Goal: Book appointment/travel/reservation

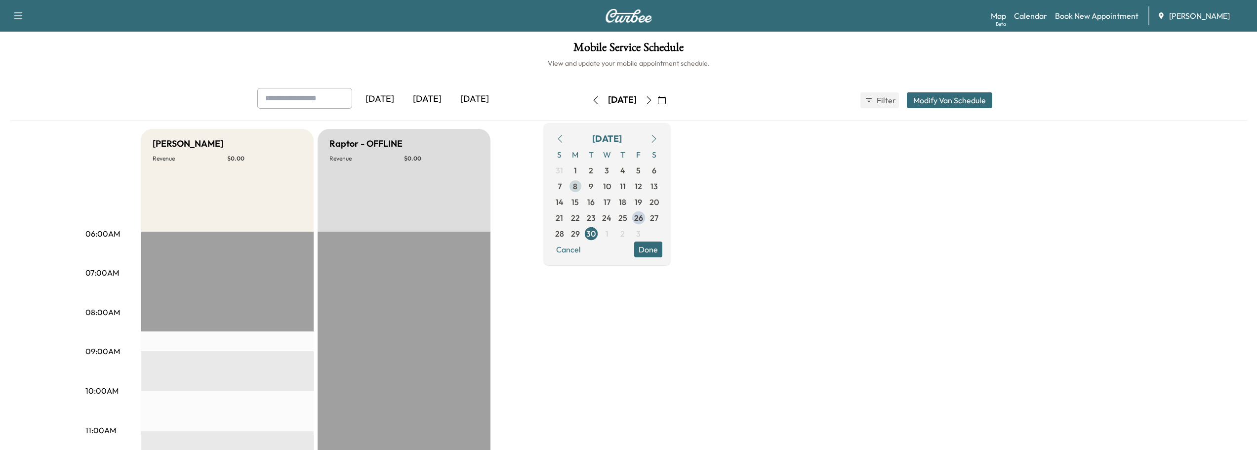
click at [577, 187] on span "8" at bounding box center [575, 186] width 4 height 12
click at [561, 186] on span "7" at bounding box center [560, 186] width 4 height 12
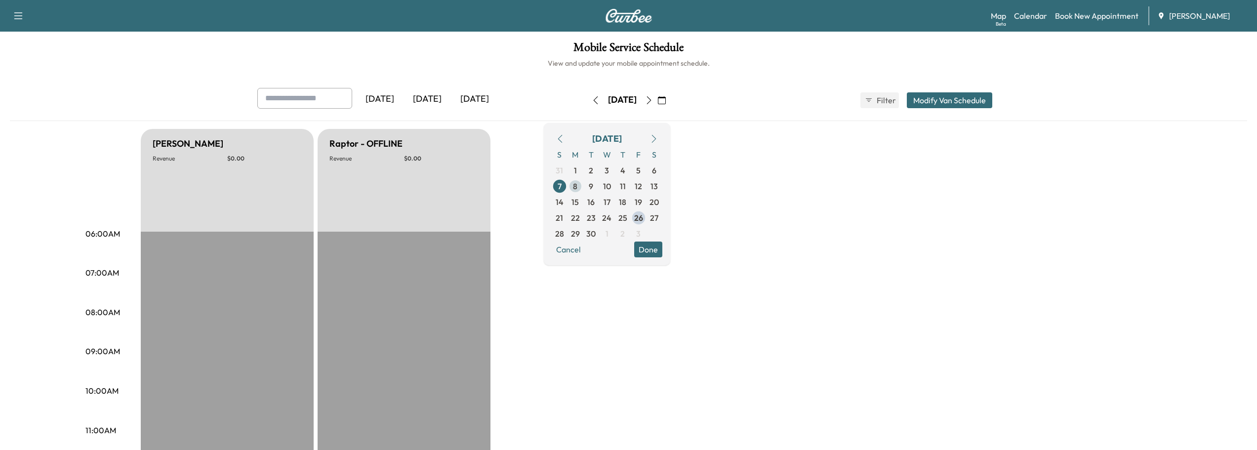
click at [577, 187] on span "8" at bounding box center [575, 186] width 4 height 12
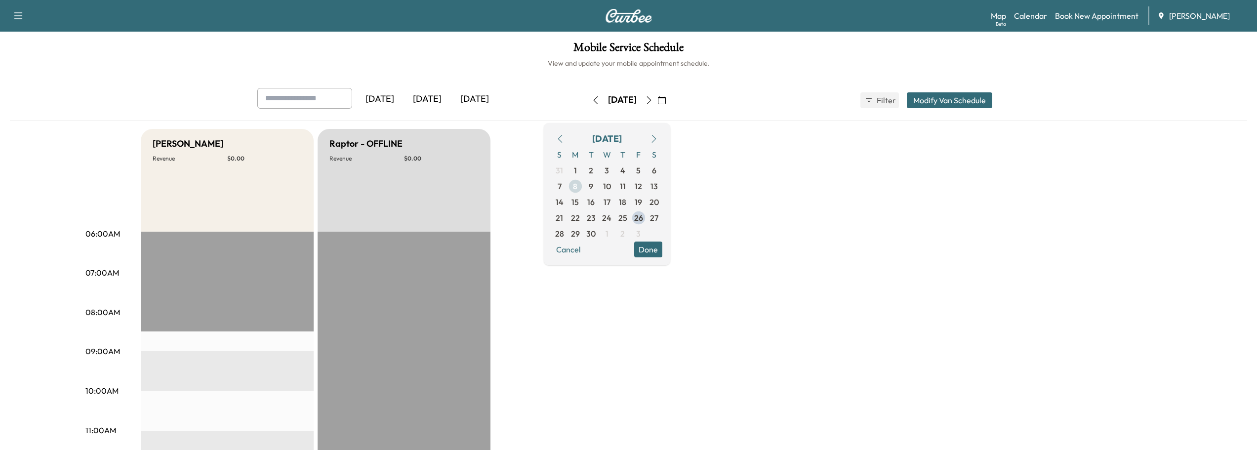
click at [577, 187] on span "8" at bounding box center [575, 186] width 4 height 12
click at [561, 183] on span "7" at bounding box center [560, 186] width 4 height 12
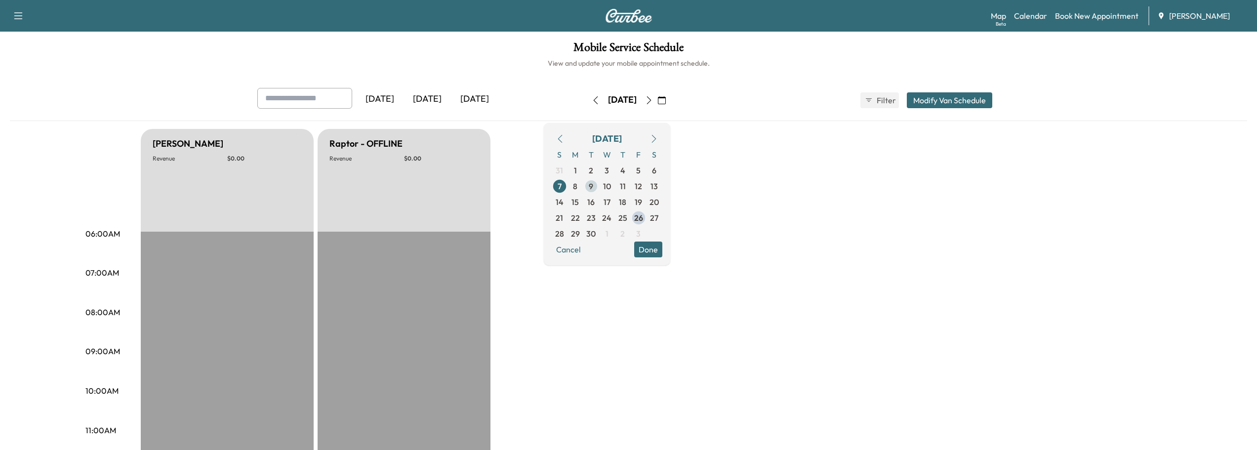
click at [599, 185] on span "9" at bounding box center [591, 186] width 16 height 16
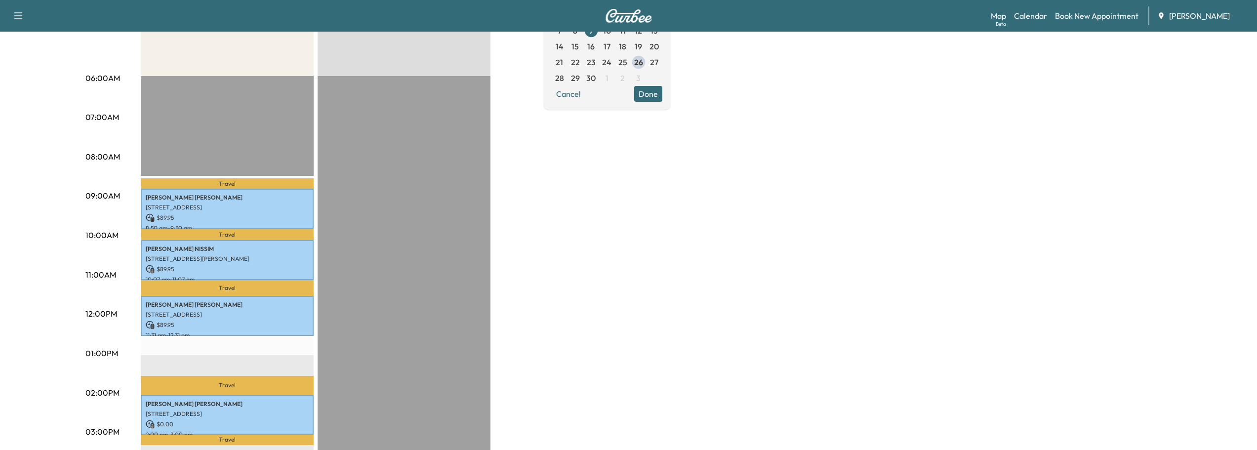
scroll to position [49, 0]
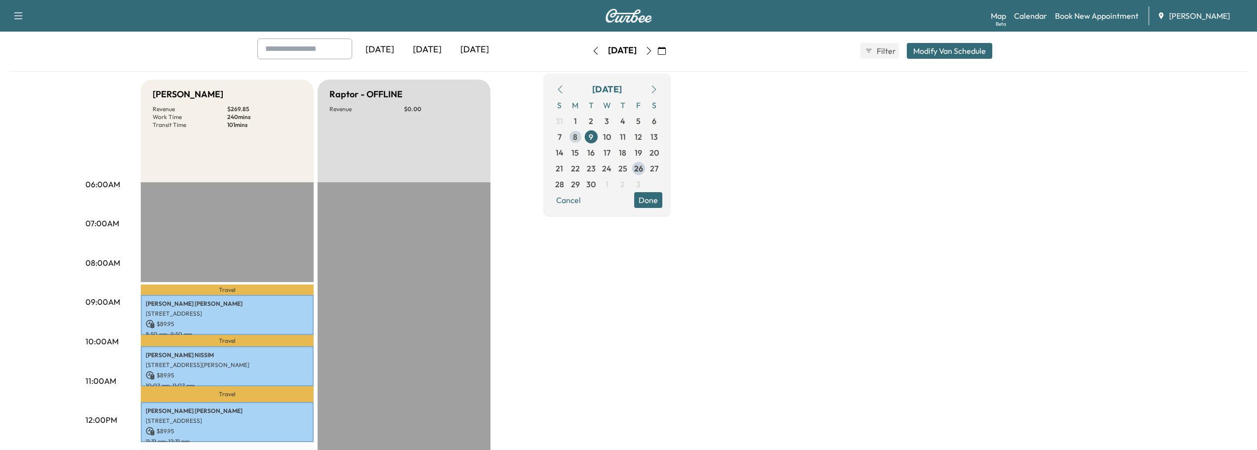
click at [583, 137] on span "8" at bounding box center [575, 137] width 16 height 16
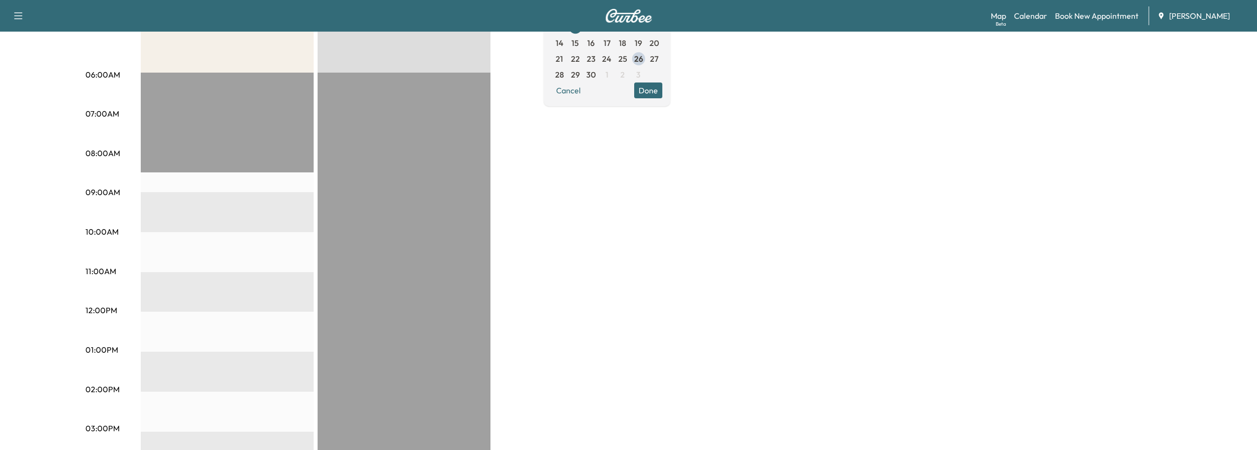
scroll to position [84, 0]
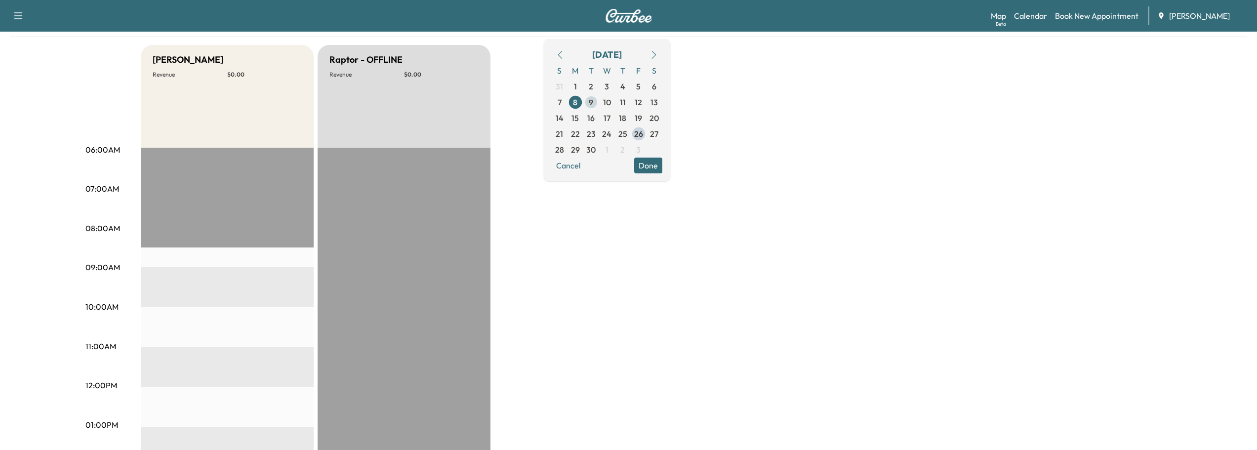
click at [599, 103] on span "9" at bounding box center [591, 102] width 16 height 16
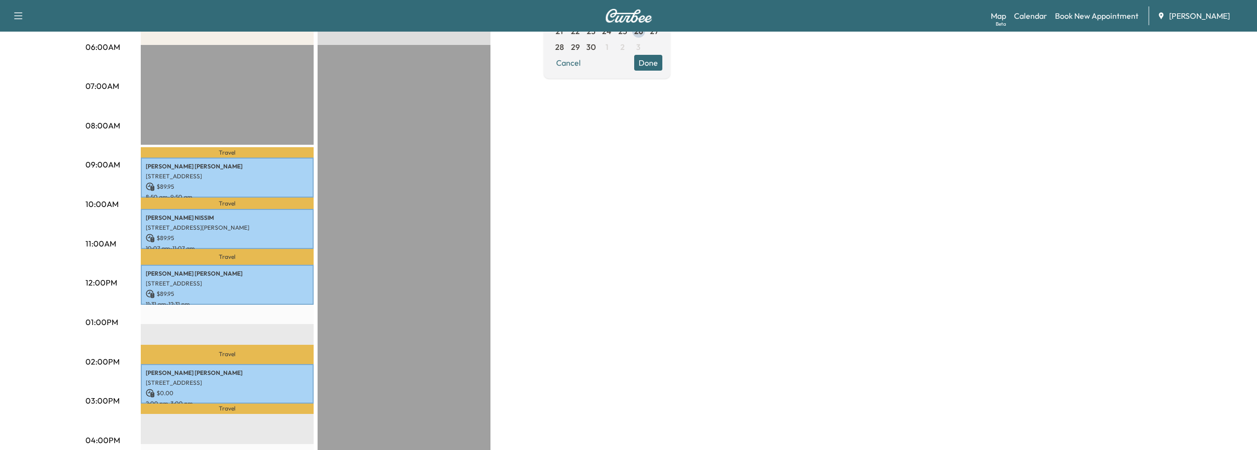
scroll to position [247, 0]
